Goal: Find specific page/section: Find specific page/section

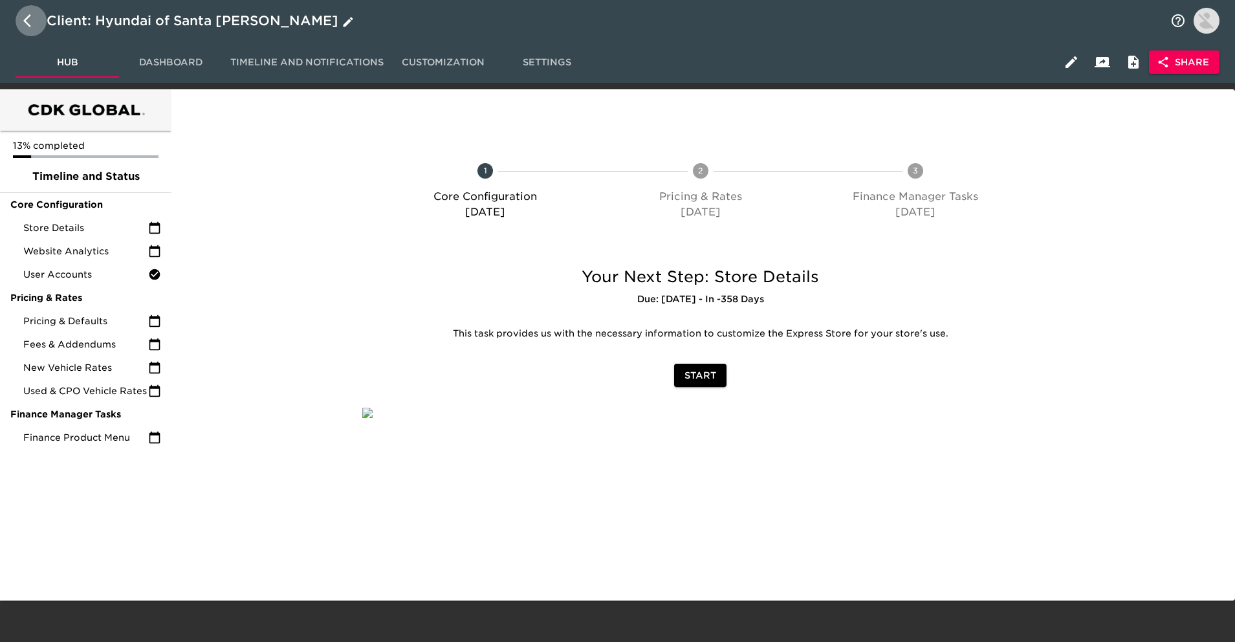
click at [23, 19] on icon "button" at bounding box center [31, 21] width 16 height 16
select select "10"
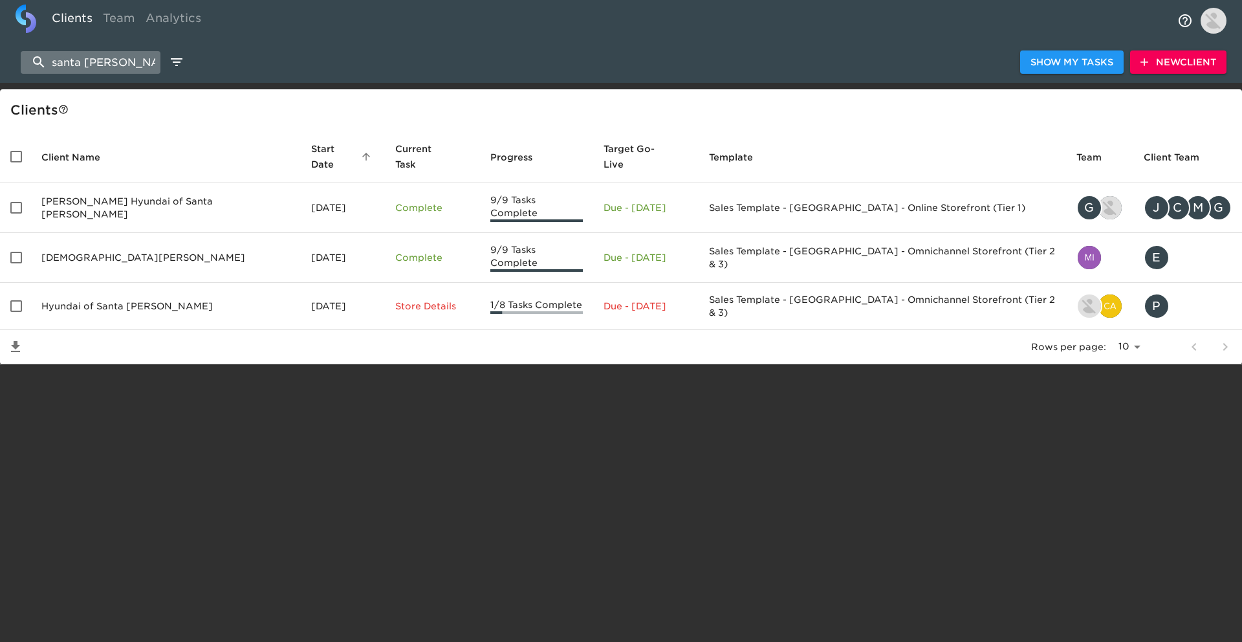
click at [114, 70] on input "santa maria" at bounding box center [91, 62] width 140 height 23
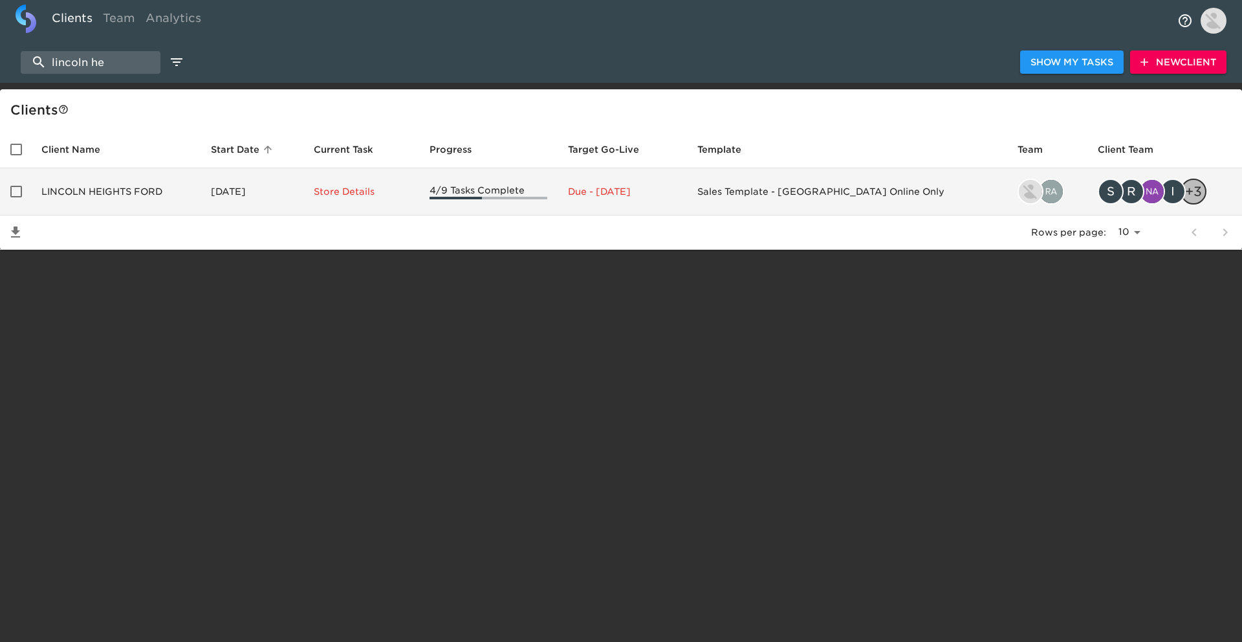
type input "lincoln he"
click at [119, 193] on td "LINCOLN HEIGHTS FORD" at bounding box center [116, 191] width 170 height 47
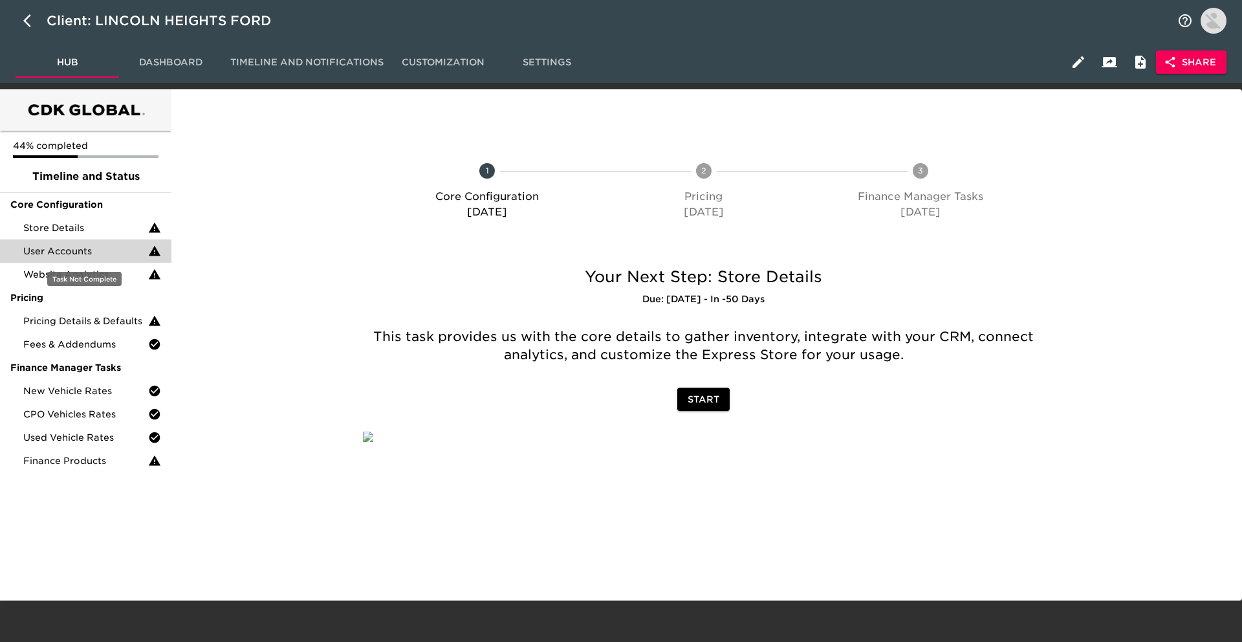
click at [99, 248] on span "User Accounts" at bounding box center [85, 251] width 125 height 13
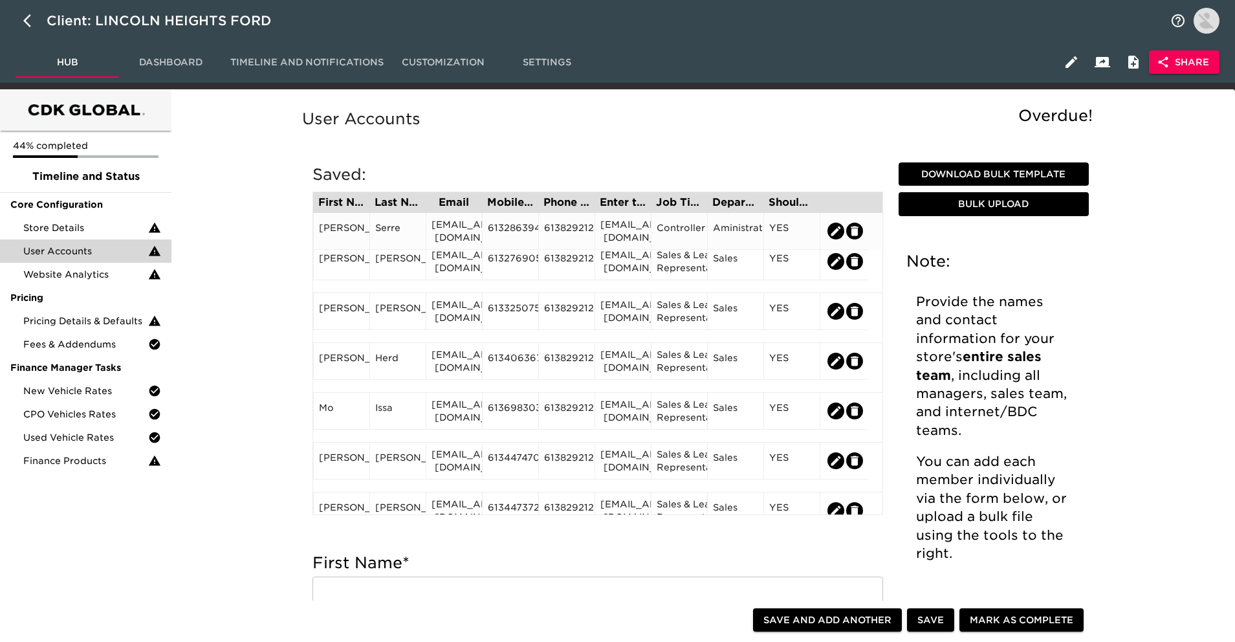
click at [628, 232] on div "cserre@lincolnheights.com" at bounding box center [622, 231] width 45 height 26
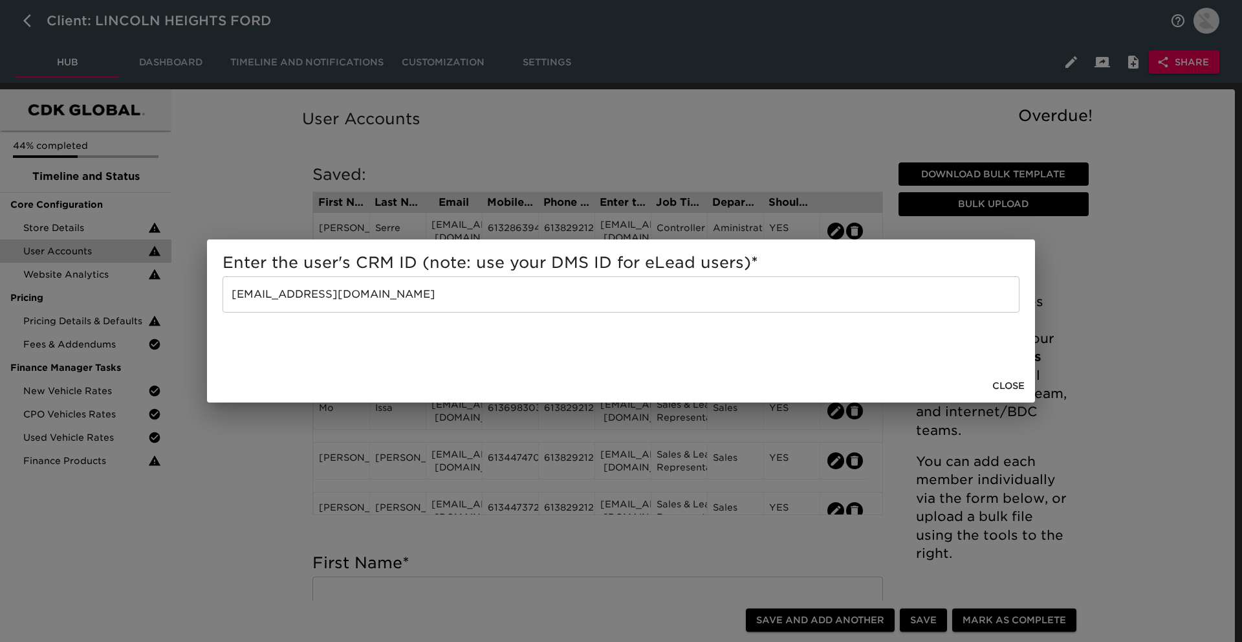
click at [1014, 382] on span "Close" at bounding box center [1008, 386] width 32 height 16
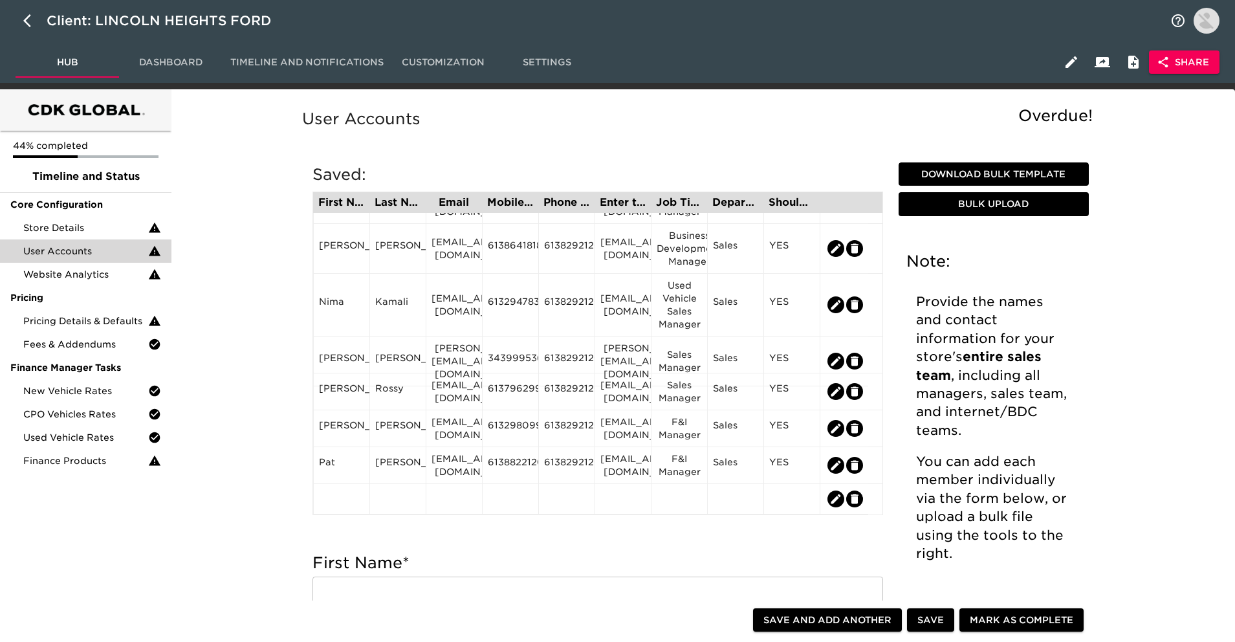
click at [208, 60] on span "Dashboard" at bounding box center [171, 62] width 88 height 16
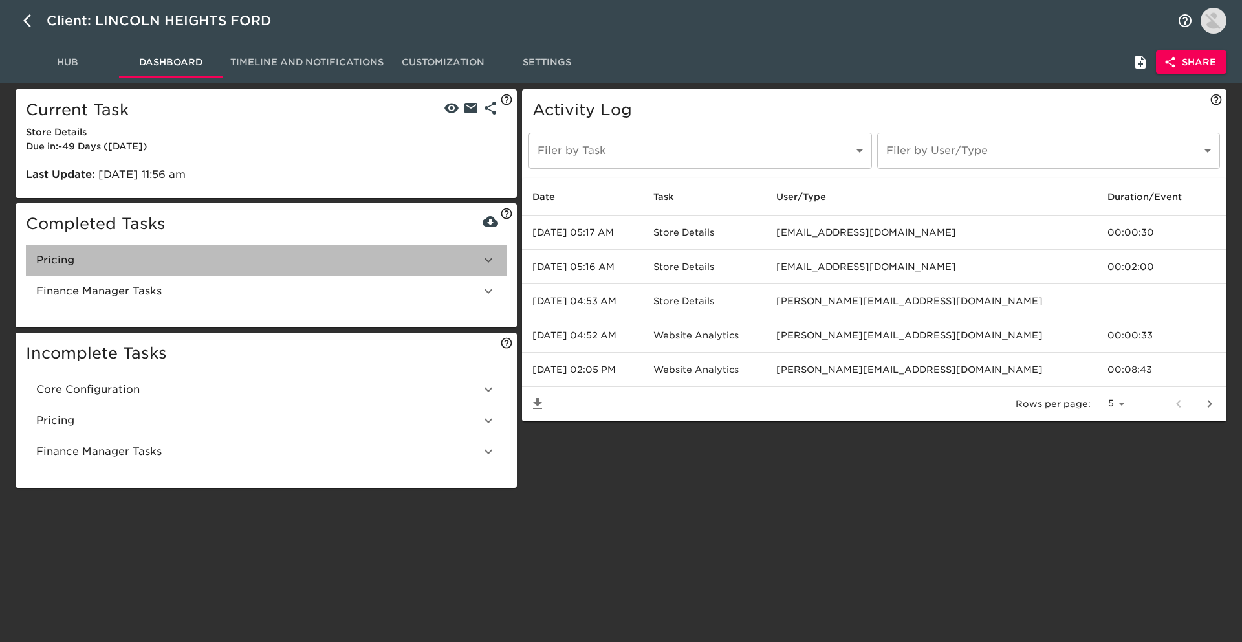
click at [223, 257] on span "Pricing" at bounding box center [258, 260] width 444 height 16
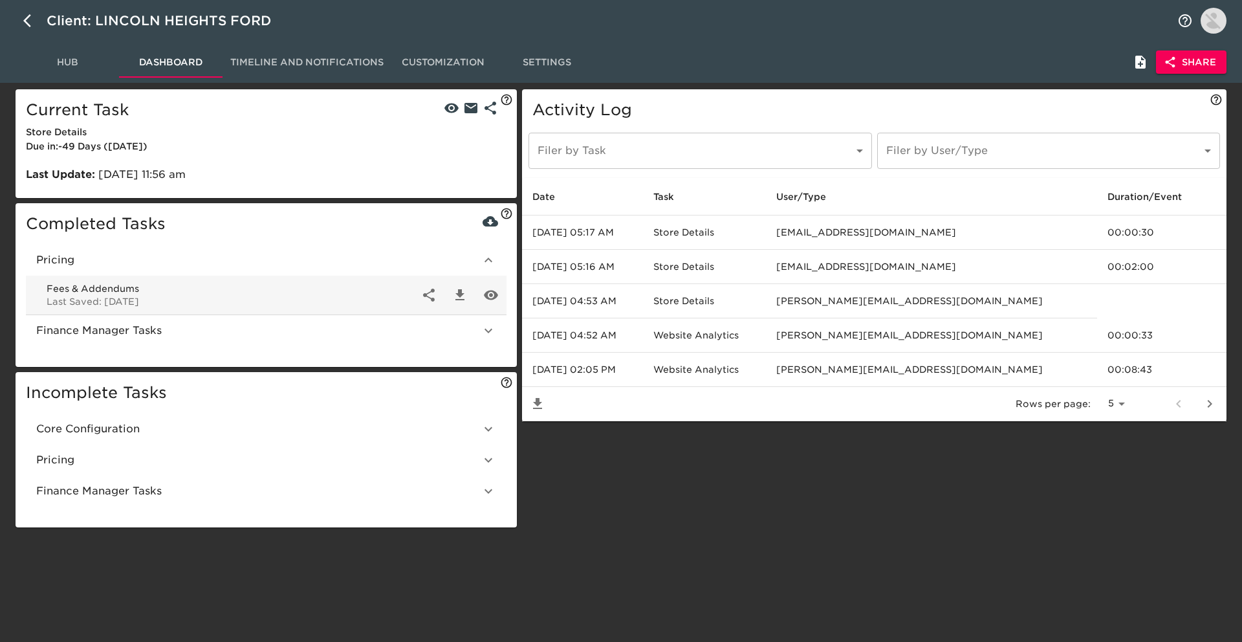
click at [72, 82] on div "Hub Dashboard Timeline and Notifications Customization Settings Share" at bounding box center [621, 61] width 1242 height 41
click at [71, 72] on button "Hub" at bounding box center [68, 62] width 104 height 31
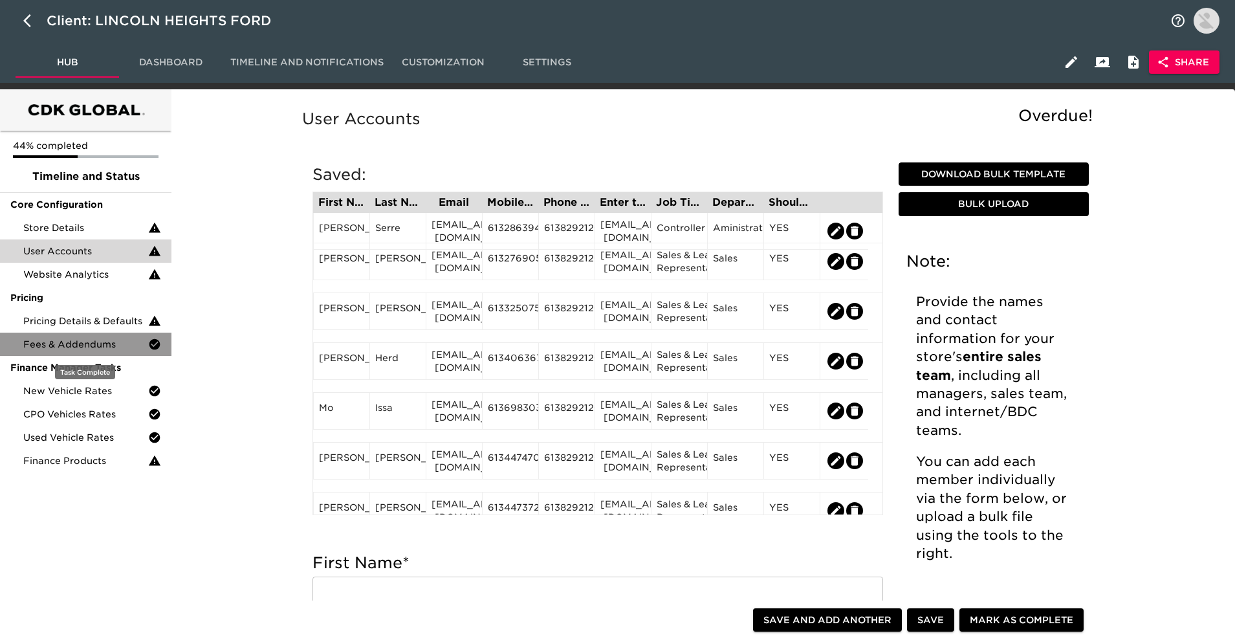
click at [93, 353] on div "Fees & Addendums" at bounding box center [85, 344] width 171 height 23
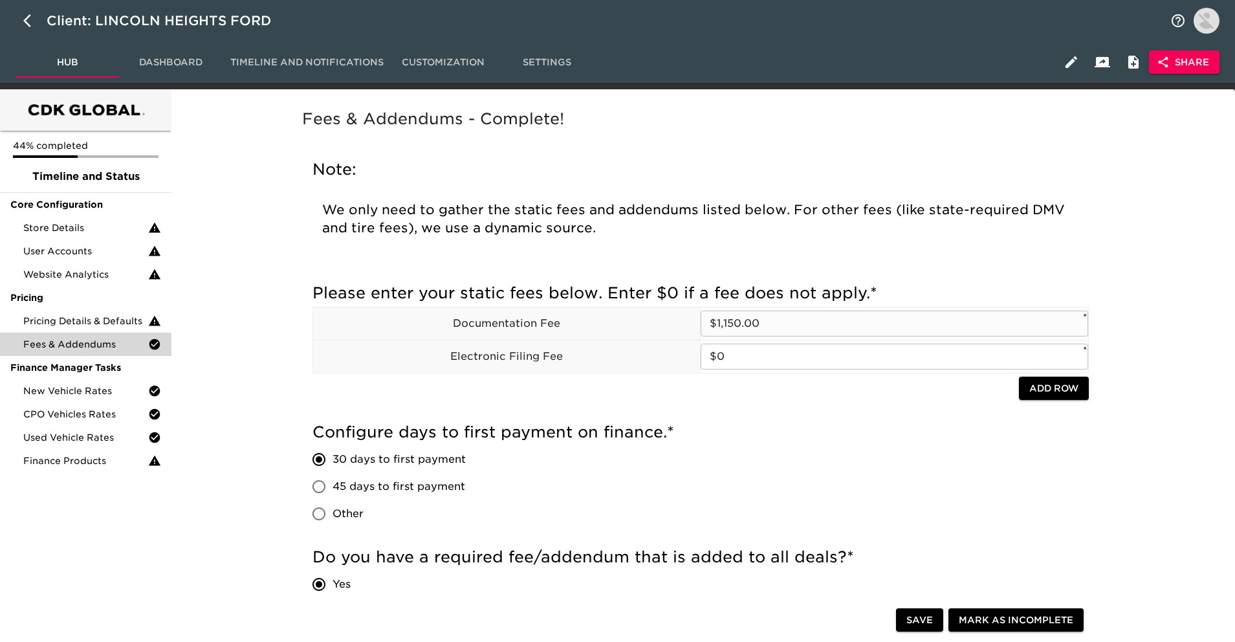
click at [796, 314] on input "$1,150.00" at bounding box center [895, 324] width 388 height 26
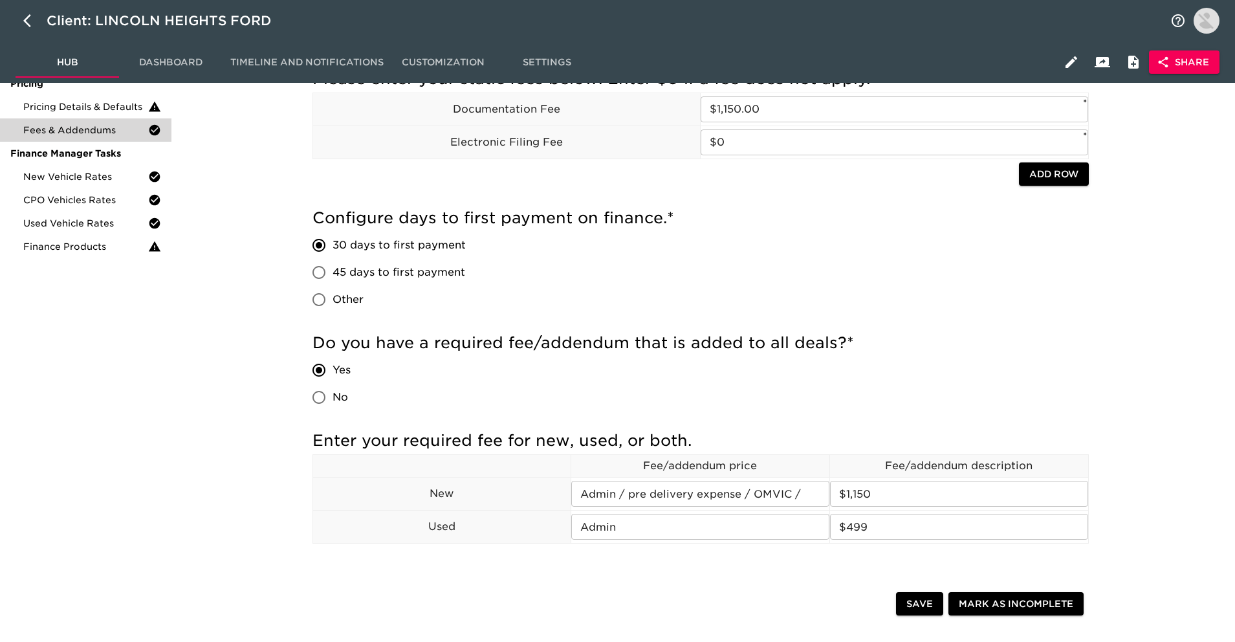
scroll to position [215, 0]
click at [184, 69] on span "Dashboard" at bounding box center [171, 62] width 88 height 16
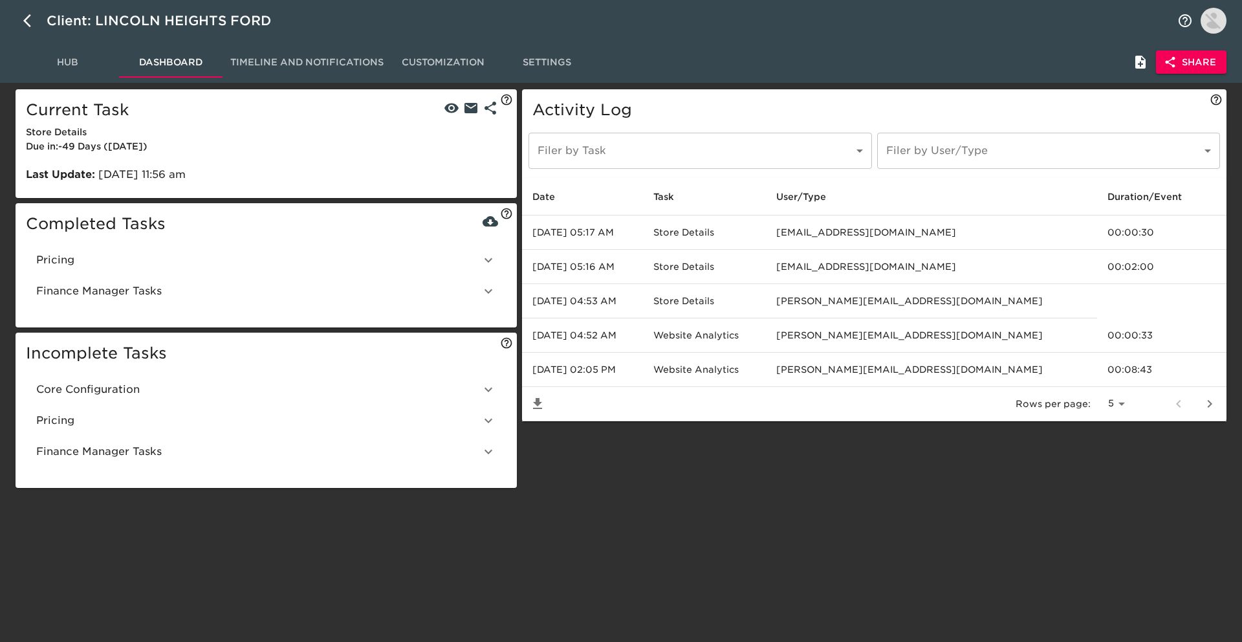
click at [396, 288] on span "Finance Manager Tasks" at bounding box center [258, 291] width 444 height 16
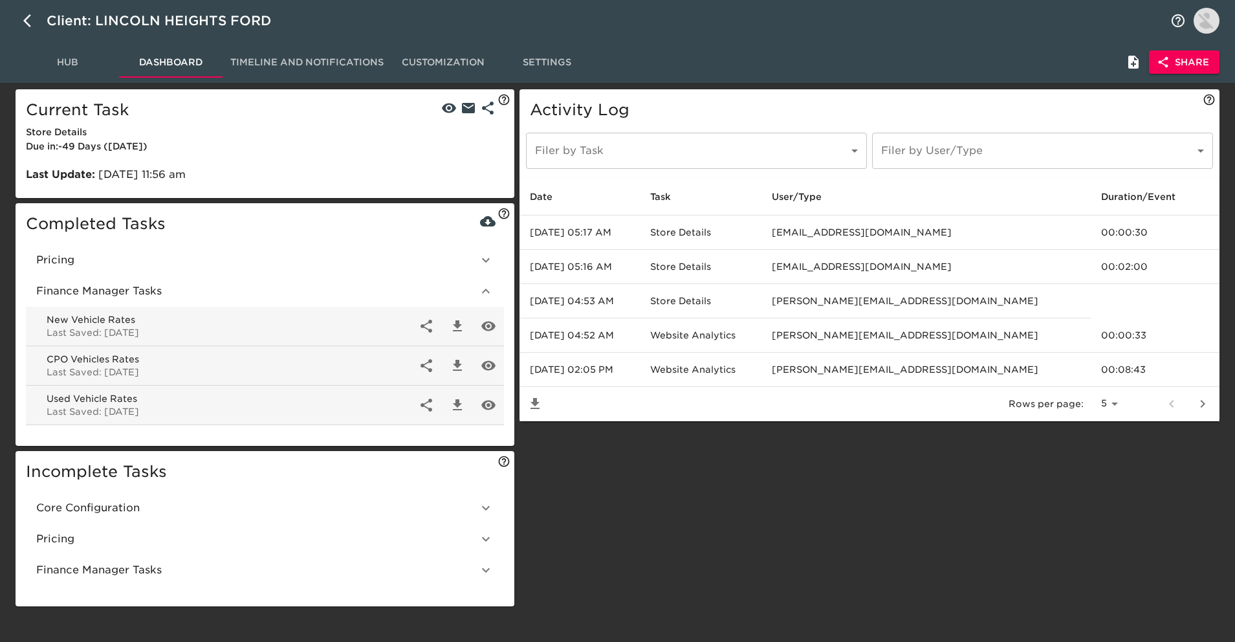
click at [287, 481] on h5 "Incomplete Tasks" at bounding box center [265, 471] width 478 height 21
click at [284, 510] on span "Core Configuration" at bounding box center [257, 508] width 442 height 16
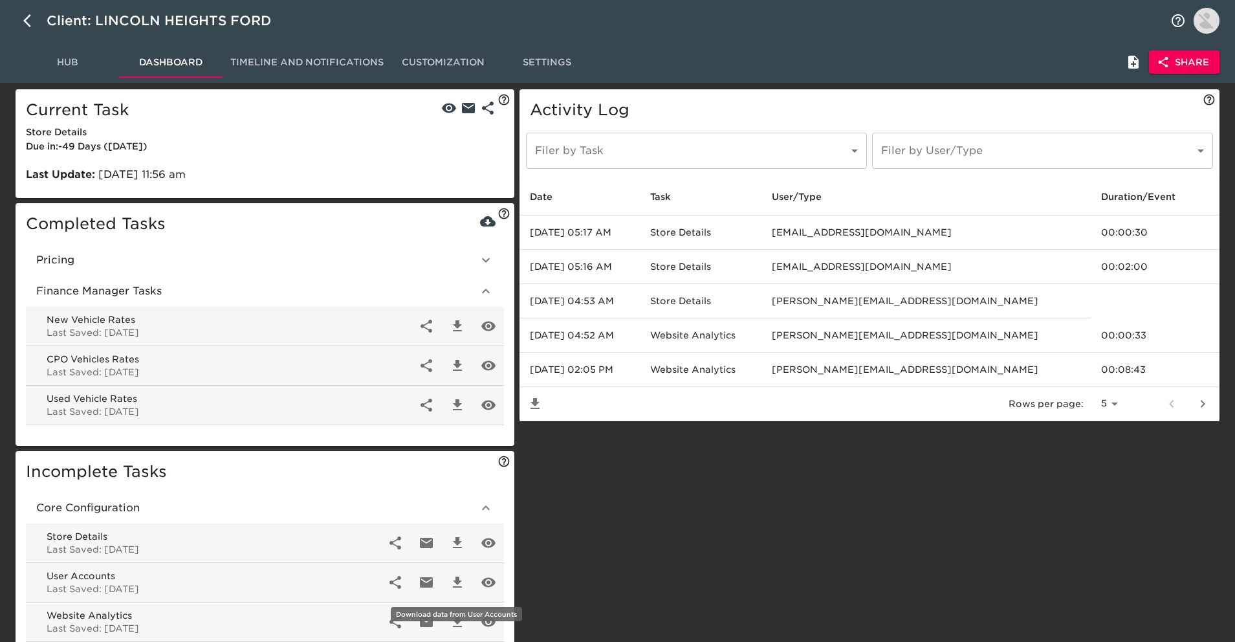
click at [466, 575] on button "button" at bounding box center [457, 582] width 31 height 31
click at [74, 65] on span "Hub" at bounding box center [67, 62] width 88 height 16
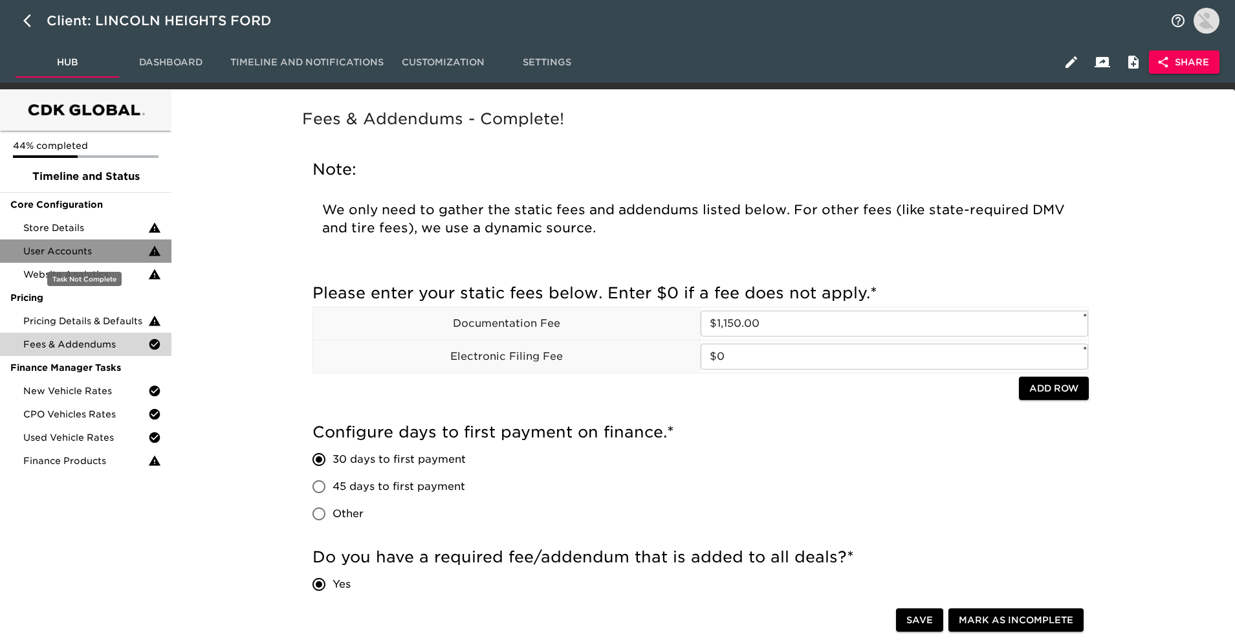
click at [129, 245] on span "User Accounts" at bounding box center [85, 251] width 125 height 13
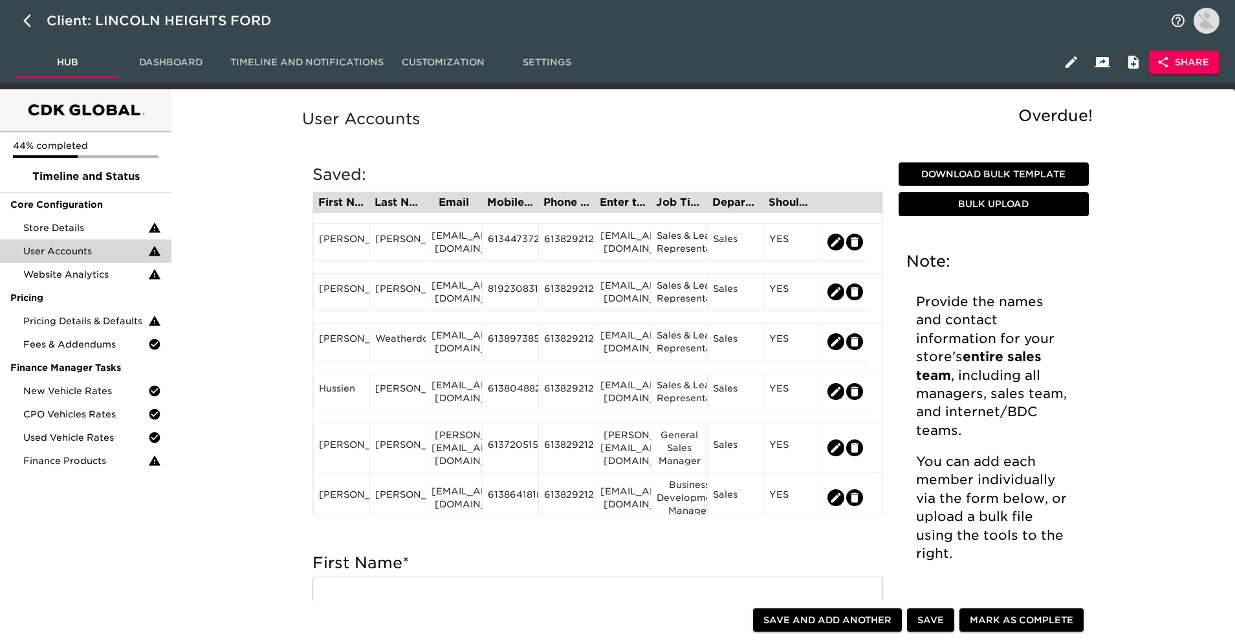
scroll to position [185, 0]
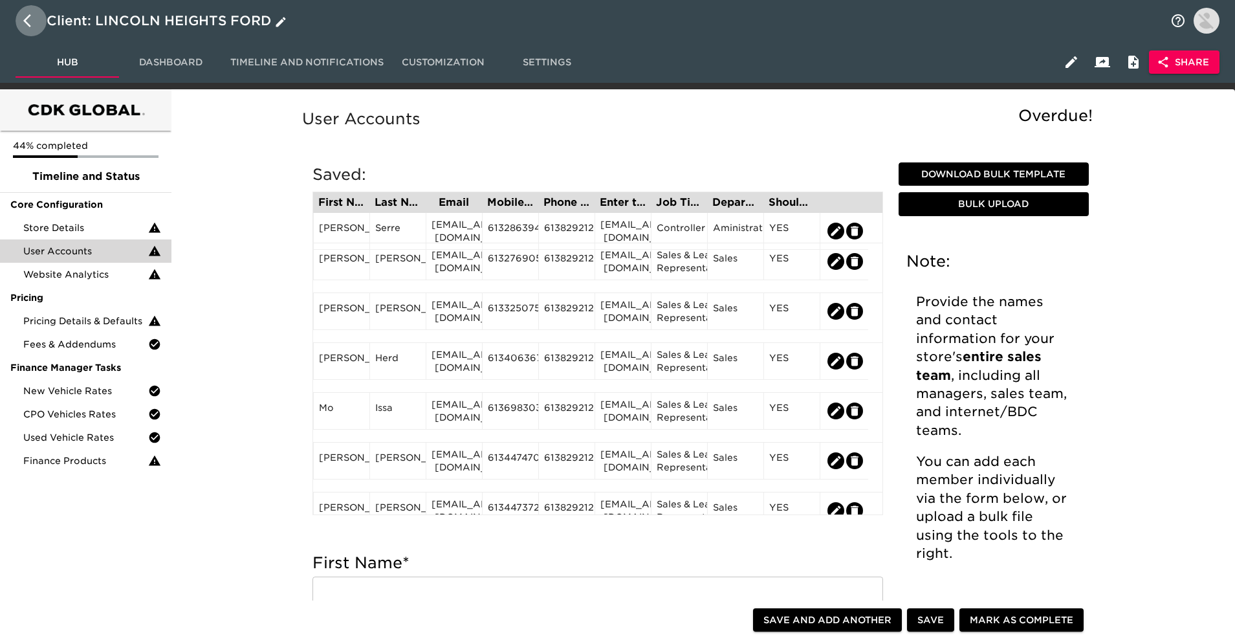
click at [34, 19] on icon "button" at bounding box center [31, 21] width 16 height 16
select select "10"
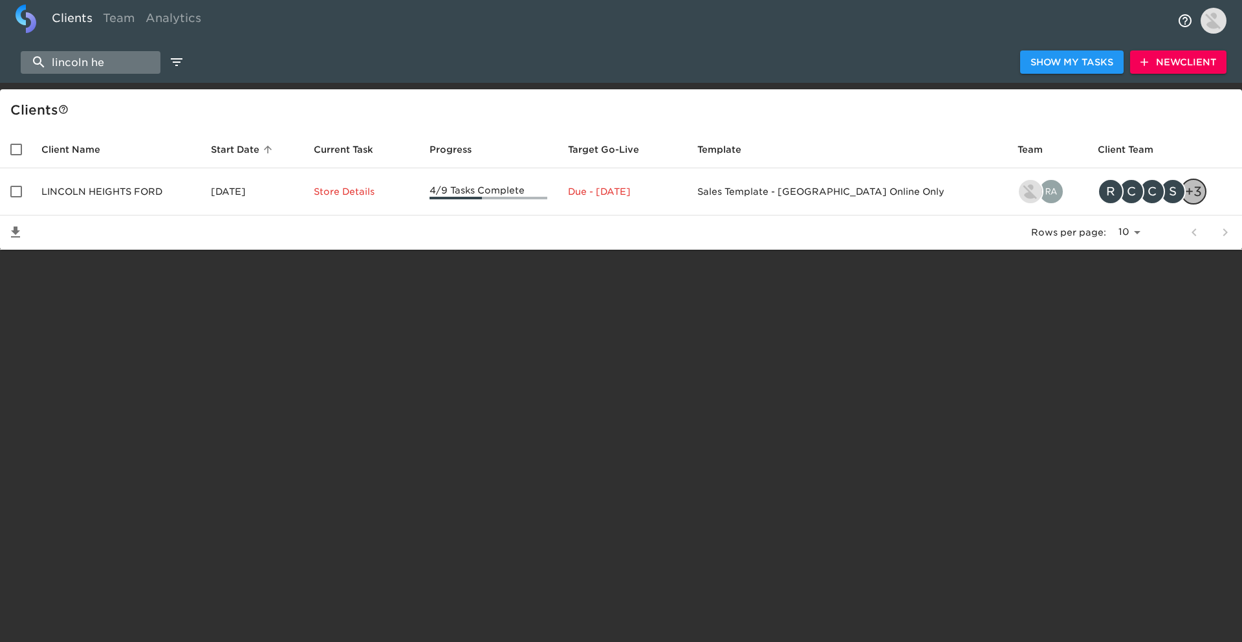
click at [110, 61] on input "lincoln he" at bounding box center [91, 62] width 140 height 23
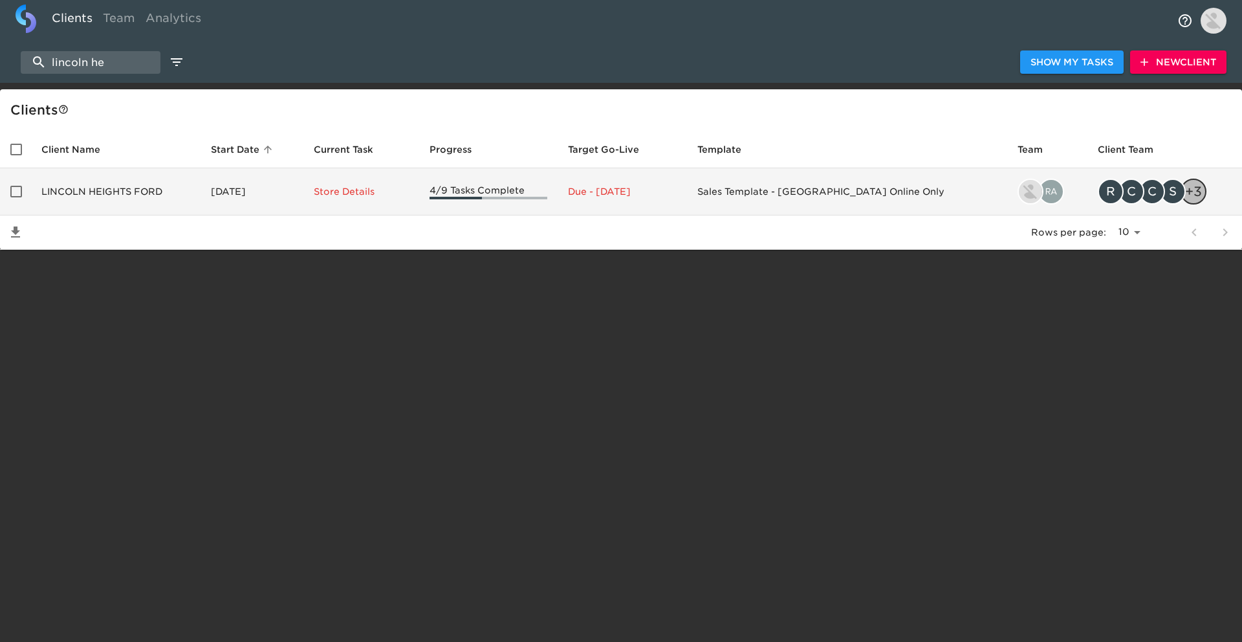
click at [255, 199] on td "[DATE]" at bounding box center [252, 191] width 103 height 47
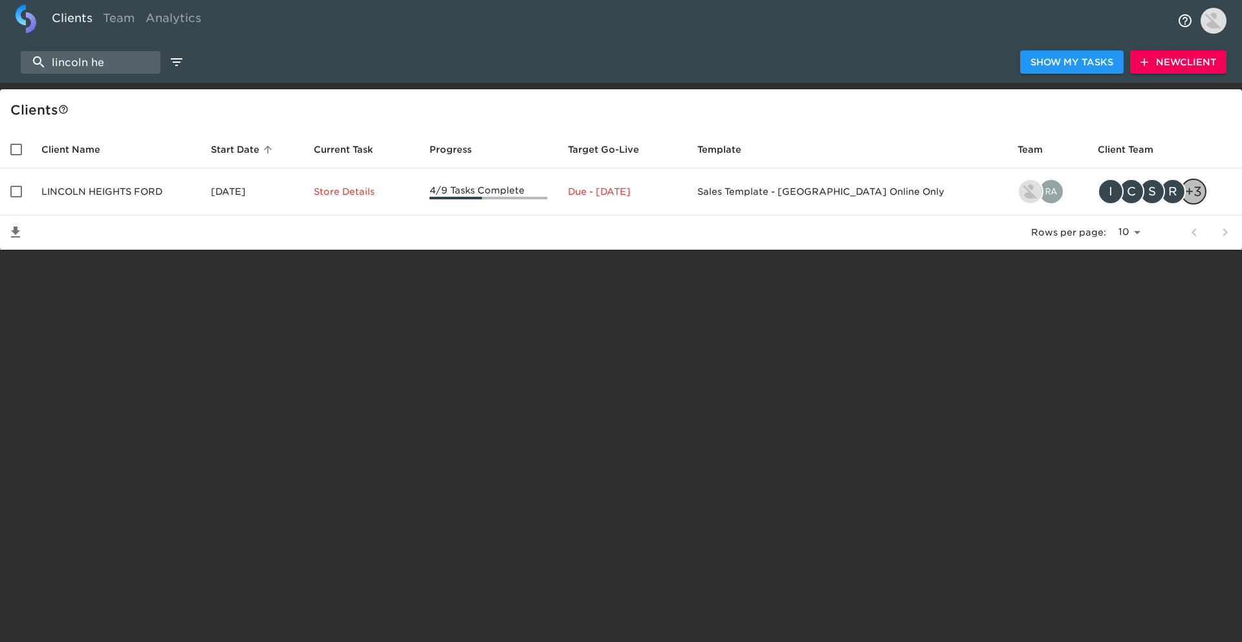
select select "10"
click at [149, 58] on input "lincoln he" at bounding box center [91, 62] width 140 height 23
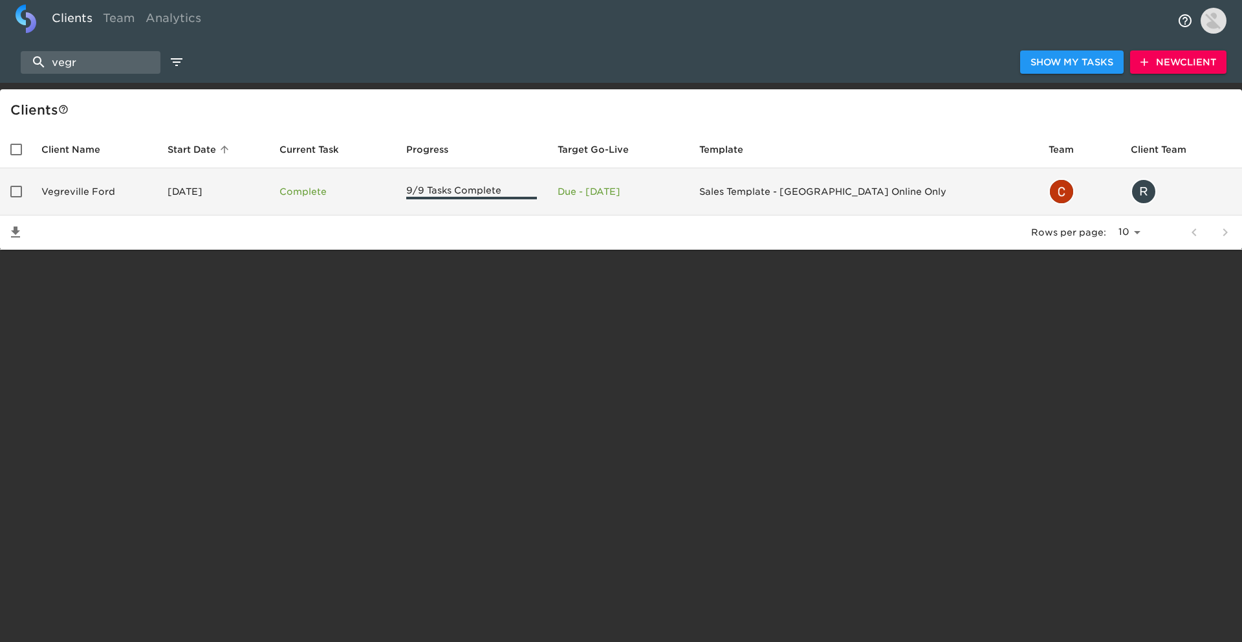
type input "vegr"
click at [171, 188] on td "[DATE]" at bounding box center [213, 191] width 113 height 47
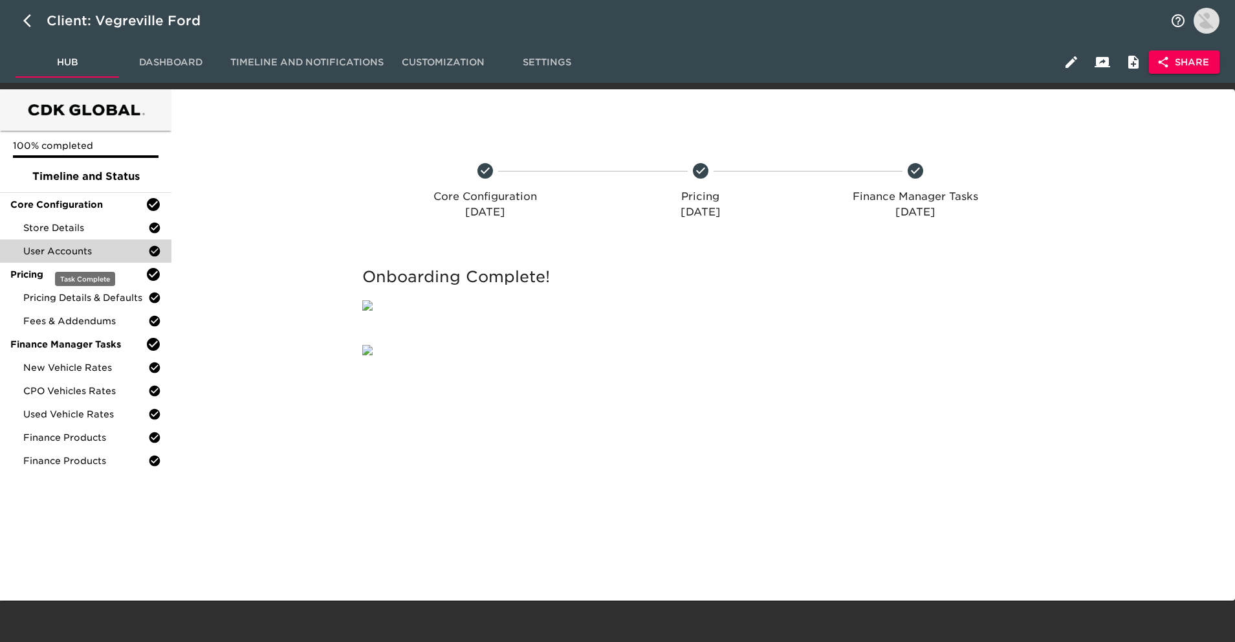
click at [126, 255] on span "User Accounts" at bounding box center [85, 251] width 125 height 13
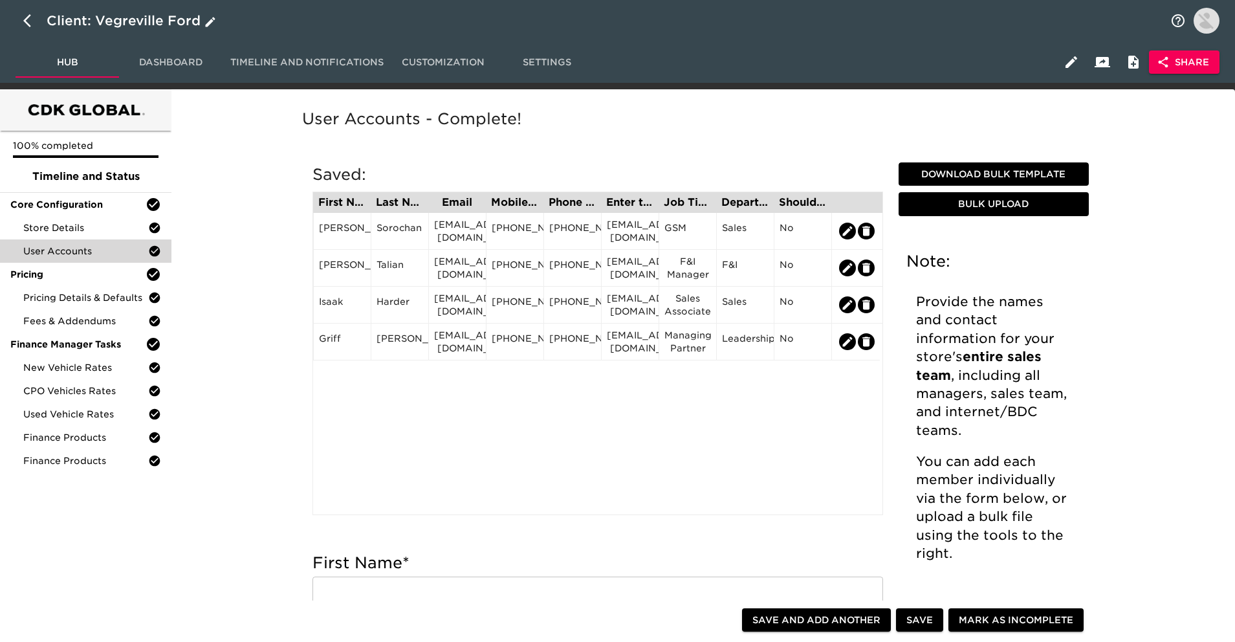
click at [38, 30] on button "button" at bounding box center [31, 20] width 31 height 31
select select "10"
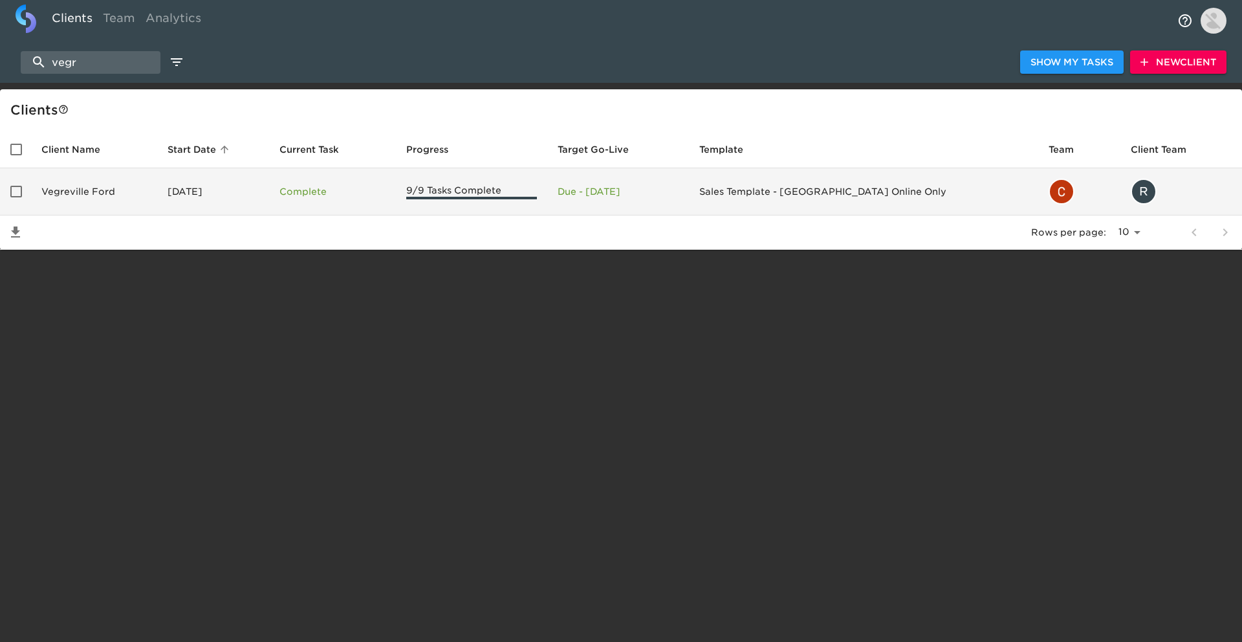
click at [213, 176] on td "[DATE]" at bounding box center [213, 191] width 113 height 47
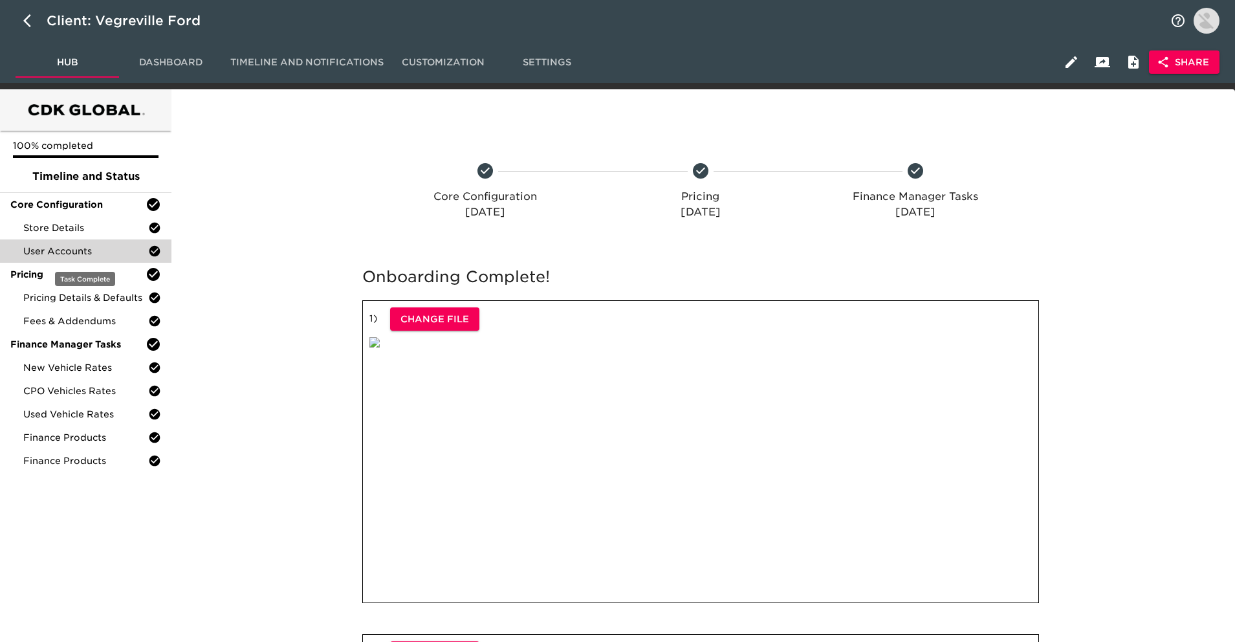
click at [132, 247] on span "User Accounts" at bounding box center [85, 251] width 125 height 13
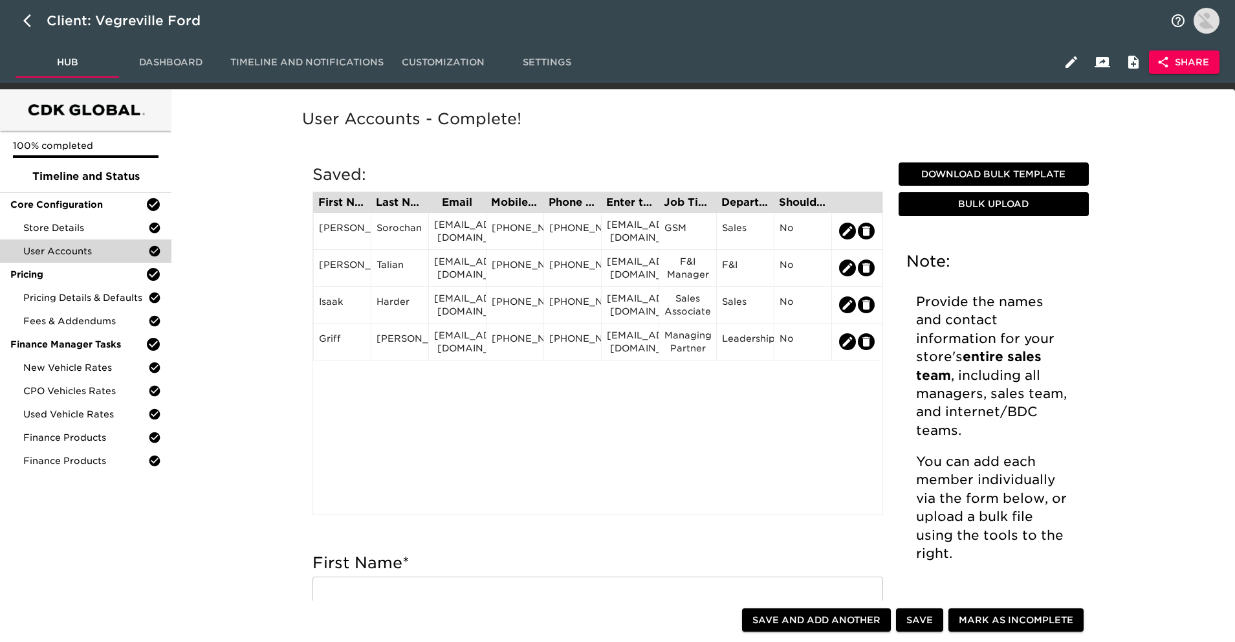
click at [549, 61] on span "Settings" at bounding box center [547, 62] width 88 height 16
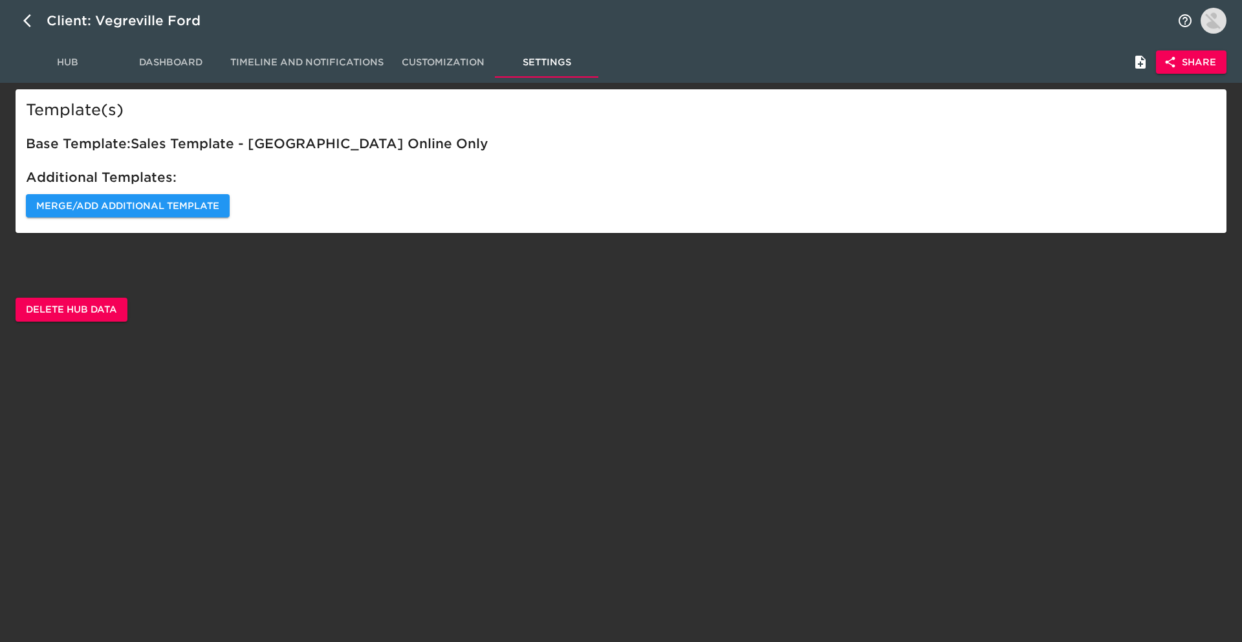
click at [450, 60] on span "Customization" at bounding box center [443, 62] width 88 height 16
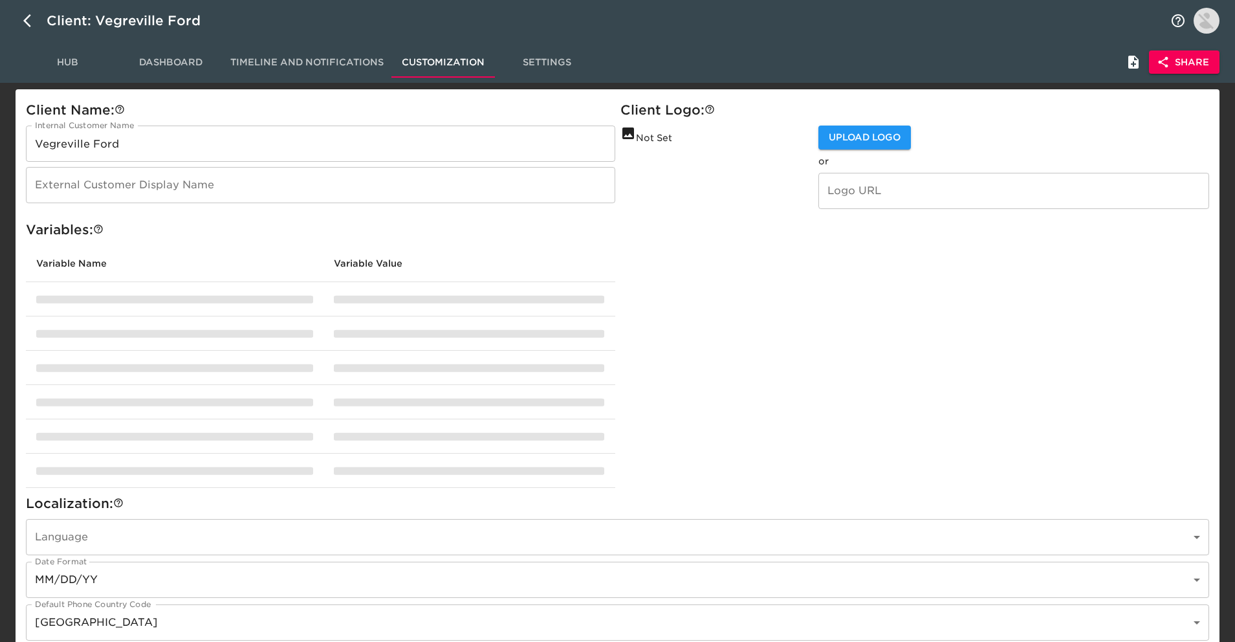
click at [241, 84] on div "Hub Dashboard Timeline and Notifications Customization Settings Share" at bounding box center [617, 86] width 1235 height 6
click at [252, 65] on span "Timeline and Notifications" at bounding box center [306, 62] width 153 height 16
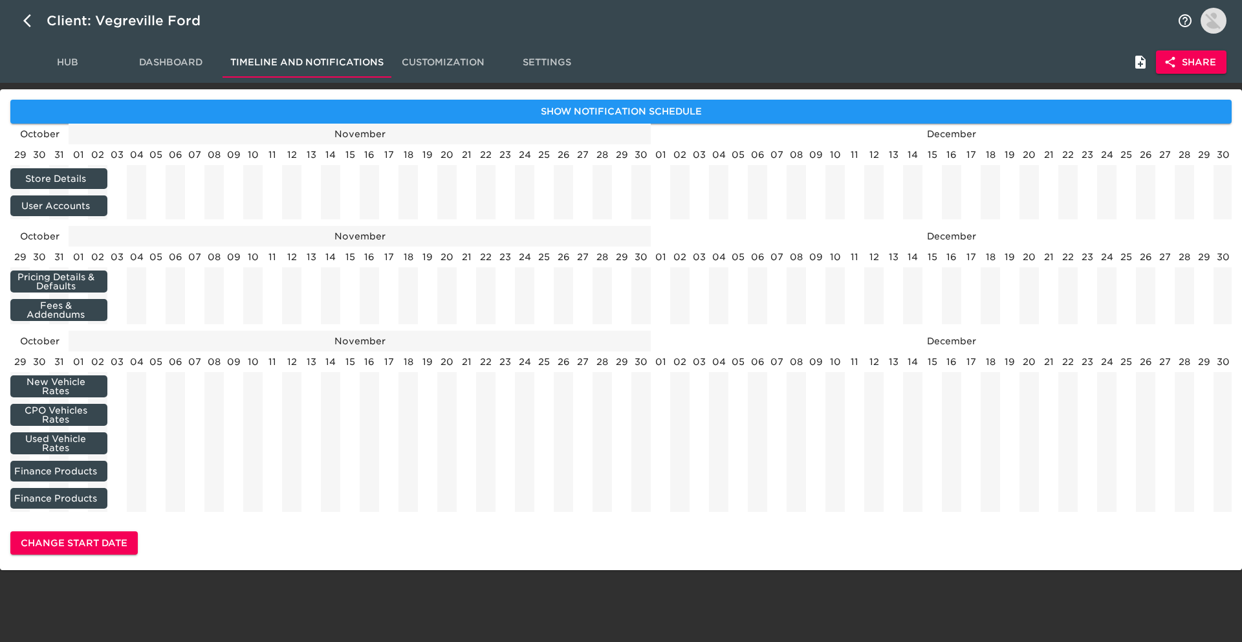
click at [170, 69] on span "Dashboard" at bounding box center [171, 62] width 88 height 16
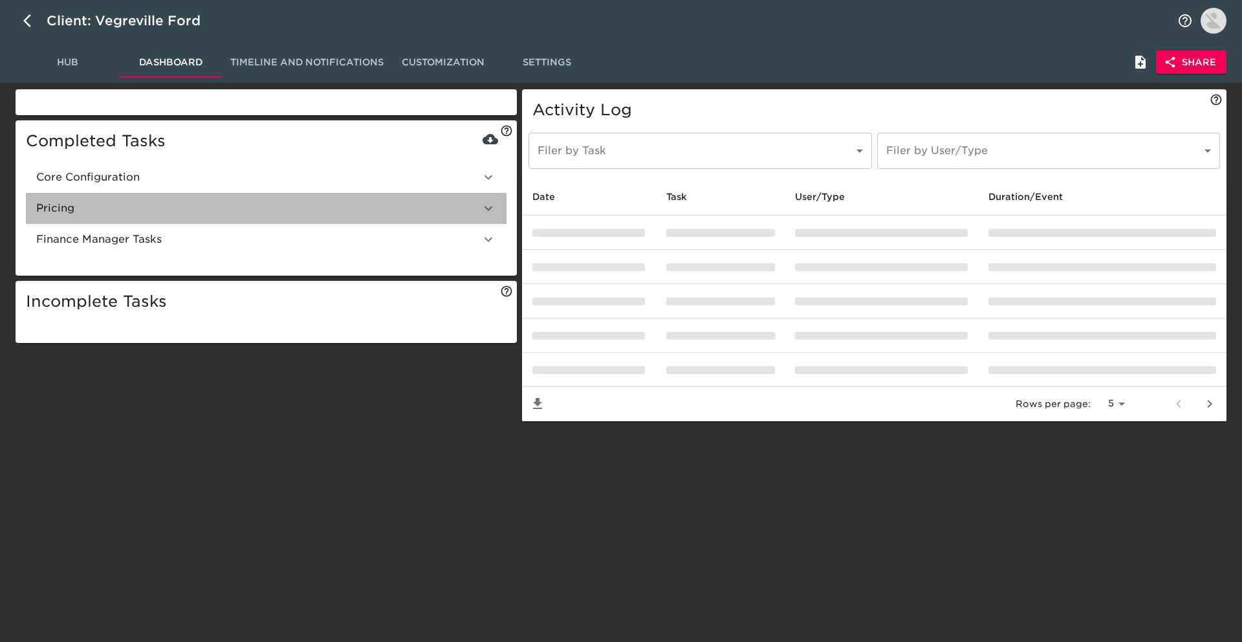
click at [114, 213] on span "Pricing" at bounding box center [258, 209] width 444 height 16
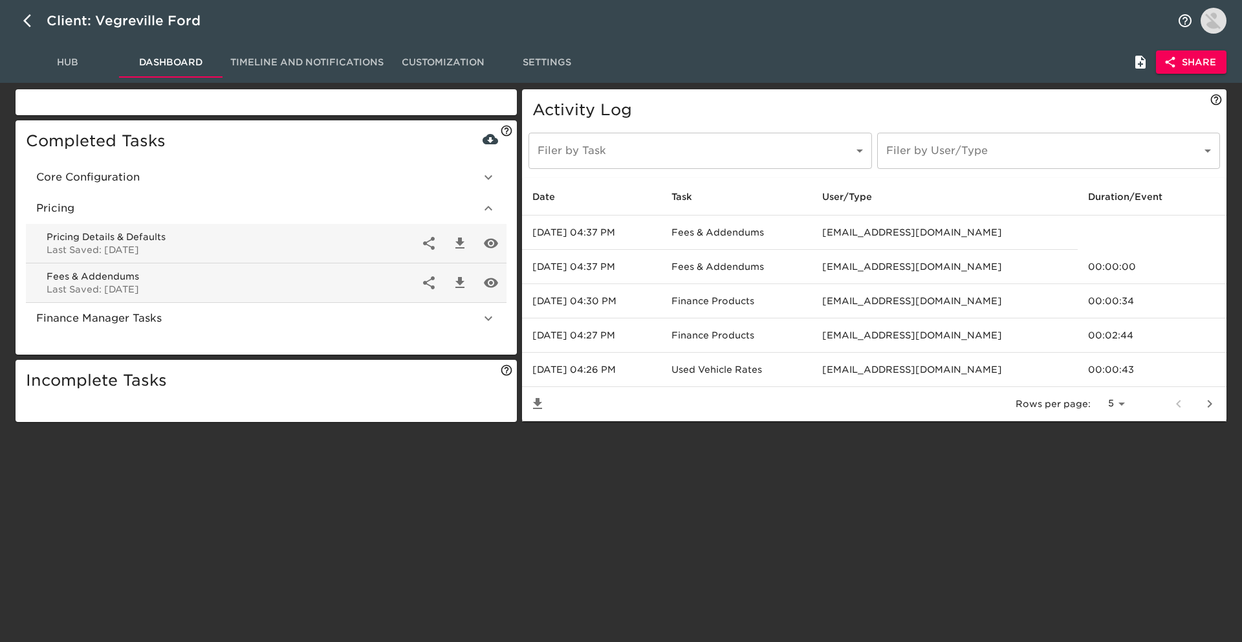
click at [133, 179] on span "Core Configuration" at bounding box center [258, 178] width 444 height 16
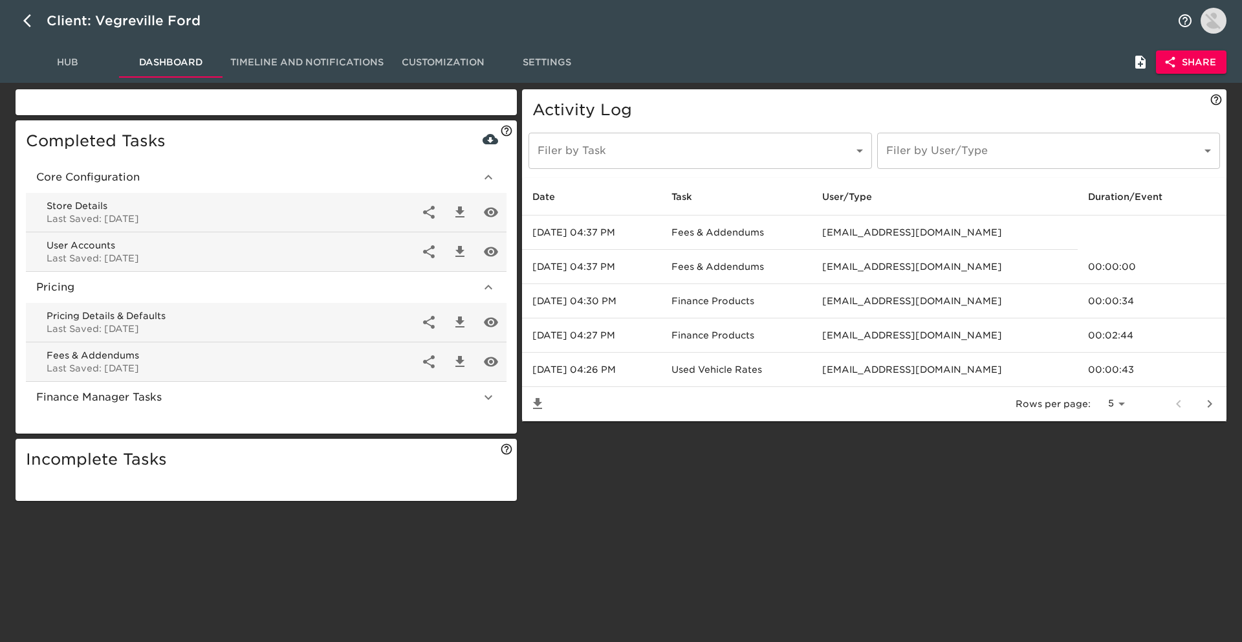
click at [461, 254] on icon "button" at bounding box center [460, 252] width 16 height 16
click at [58, 61] on span "Hub" at bounding box center [67, 62] width 88 height 16
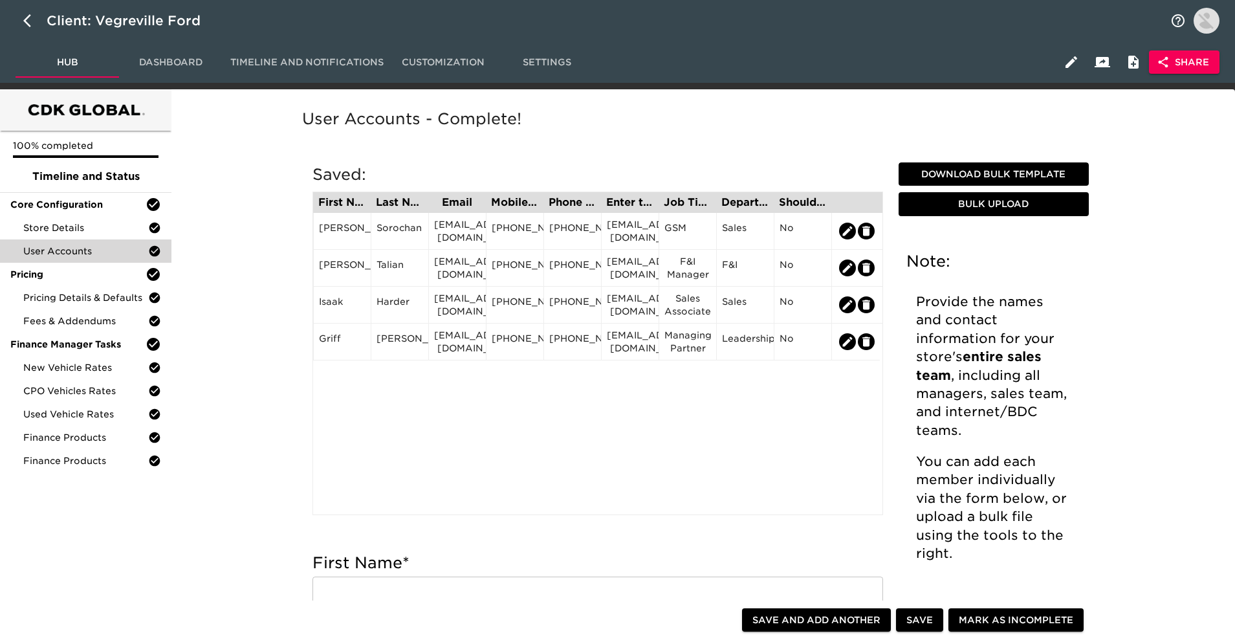
click at [712, 131] on div "User Accounts - Complete!" at bounding box center [701, 128] width 802 height 45
